Goal: Task Accomplishment & Management: Complete application form

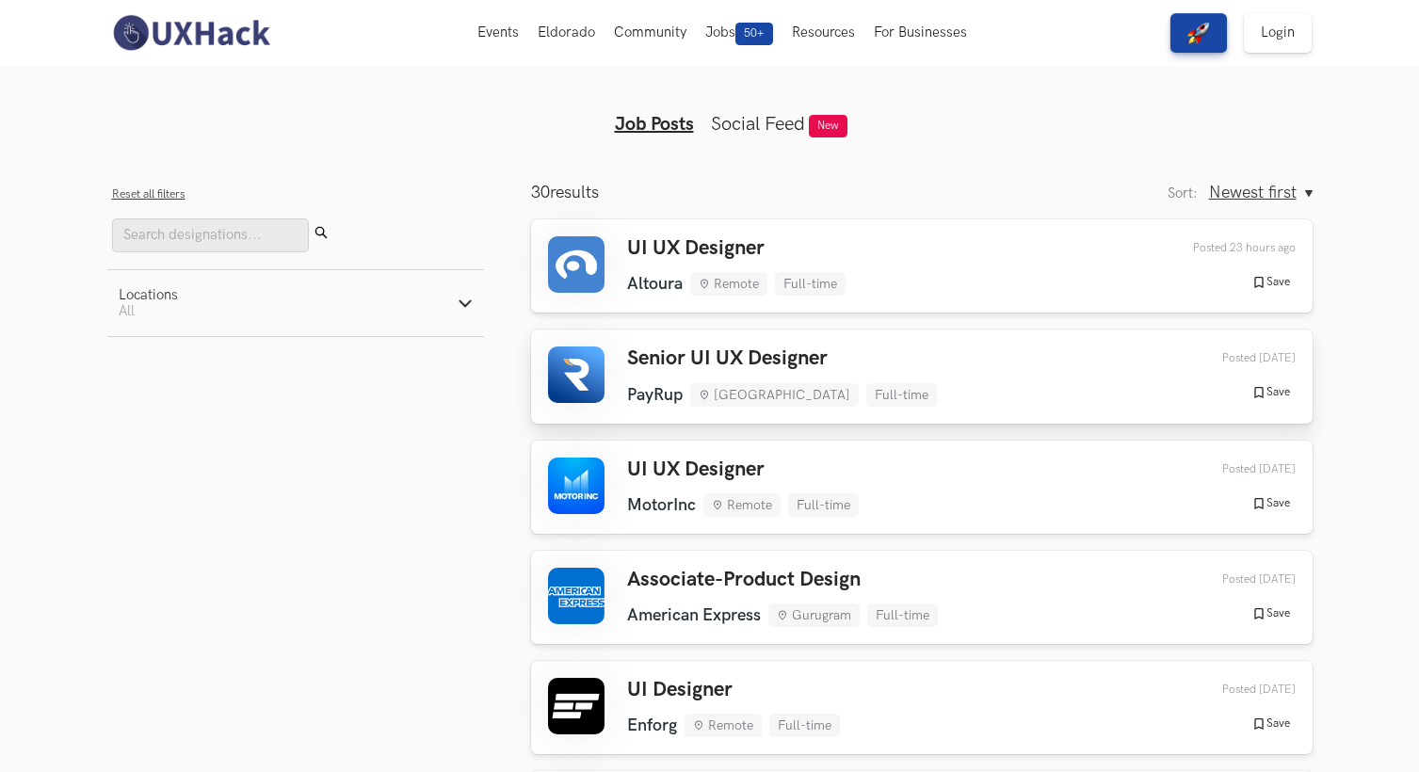
click at [682, 364] on h3 "Senior UI UX Designer" at bounding box center [782, 359] width 310 height 24
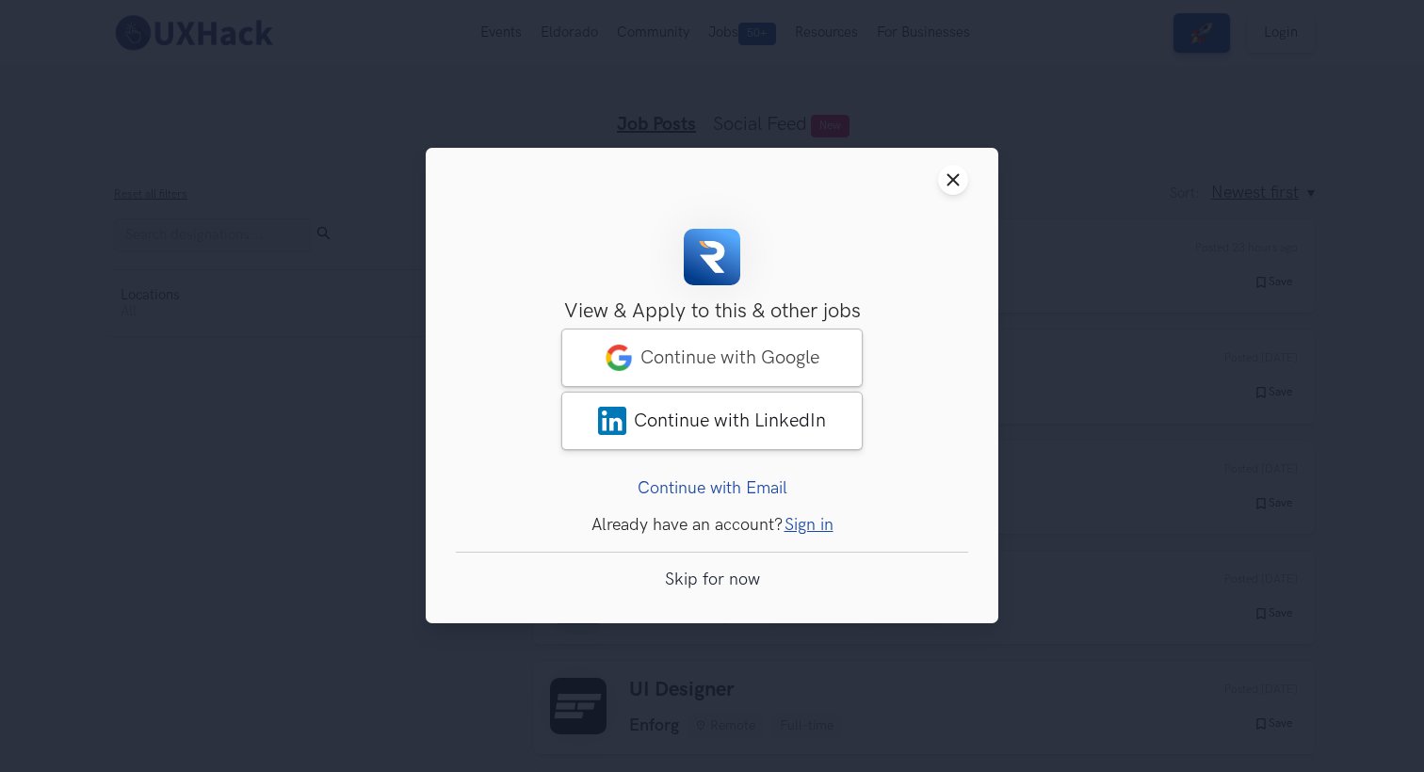
click at [976, 169] on header "Close modal window" at bounding box center [712, 180] width 573 height 64
click at [961, 176] on button "Close modal window" at bounding box center [953, 180] width 30 height 30
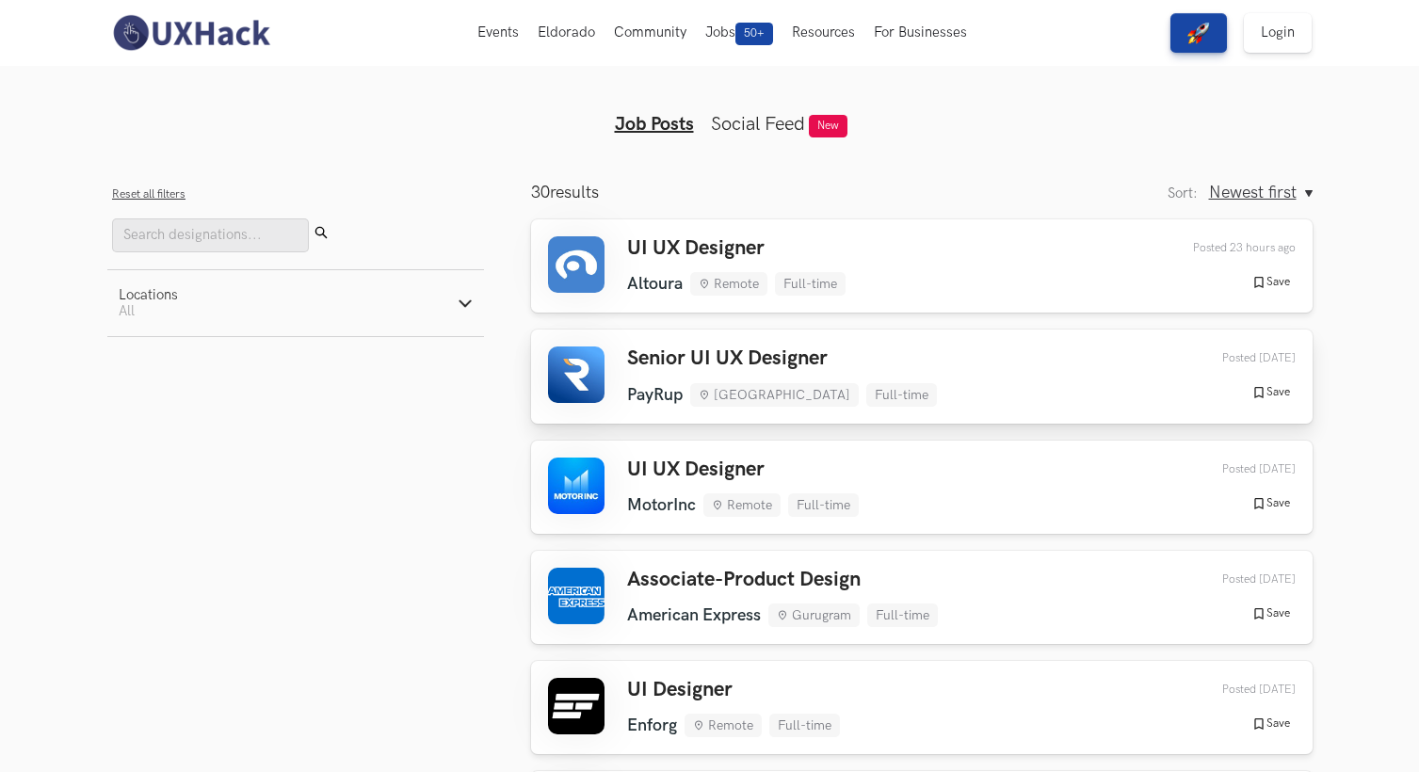
click at [733, 355] on h3 "Senior UI UX Designer" at bounding box center [782, 359] width 310 height 24
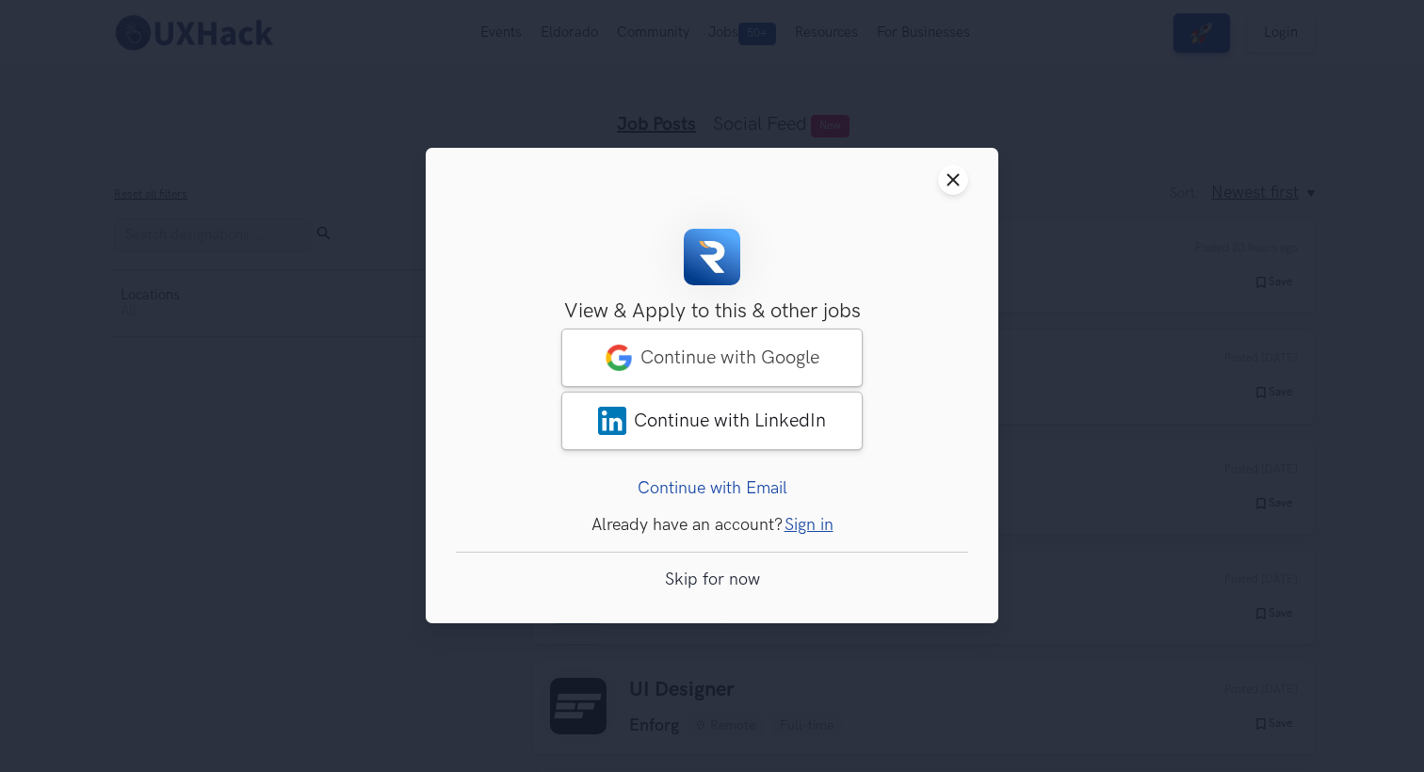
click at [716, 601] on div "Skip for now" at bounding box center [712, 580] width 512 height 55
click at [720, 590] on div "Skip for now" at bounding box center [712, 580] width 512 height 55
click at [730, 569] on div "Skip for now" at bounding box center [712, 580] width 512 height 55
click at [724, 580] on link "Skip for now" at bounding box center [712, 581] width 95 height 20
